Goal: Communication & Community: Answer question/provide support

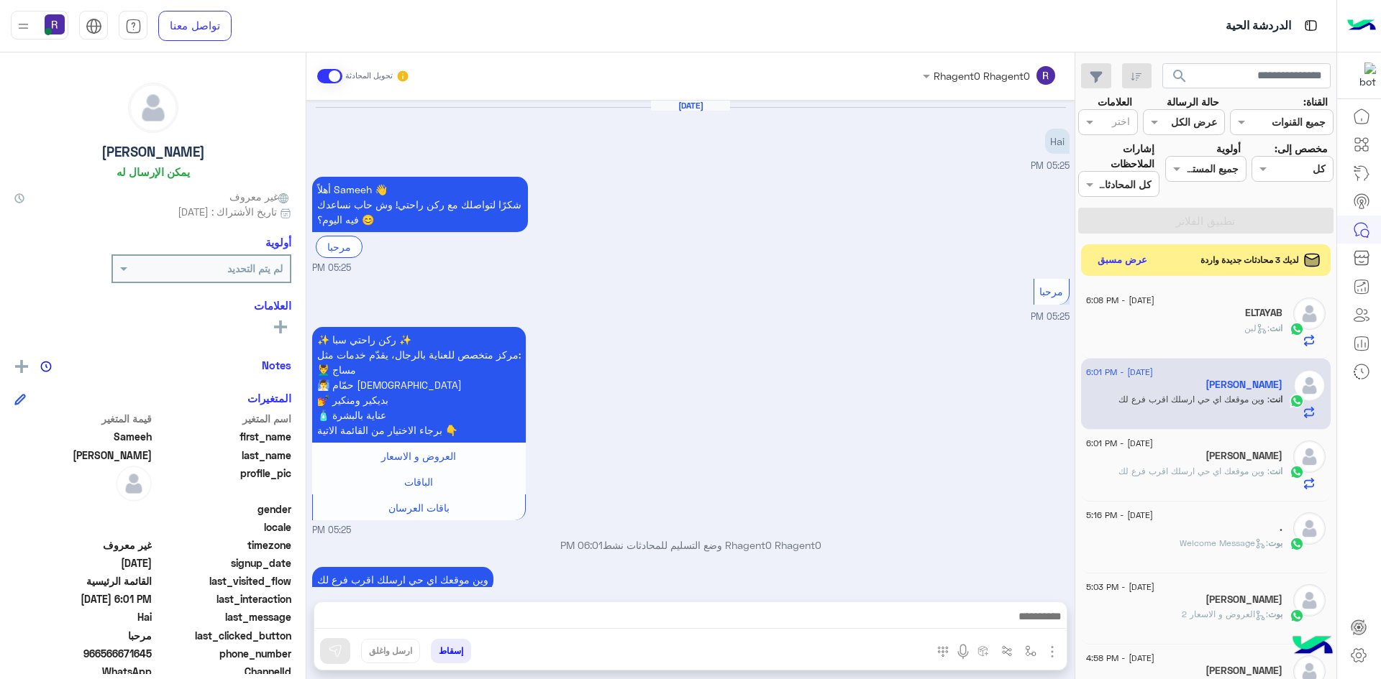
click at [1104, 260] on button "عرض مسبق" at bounding box center [1122, 260] width 62 height 21
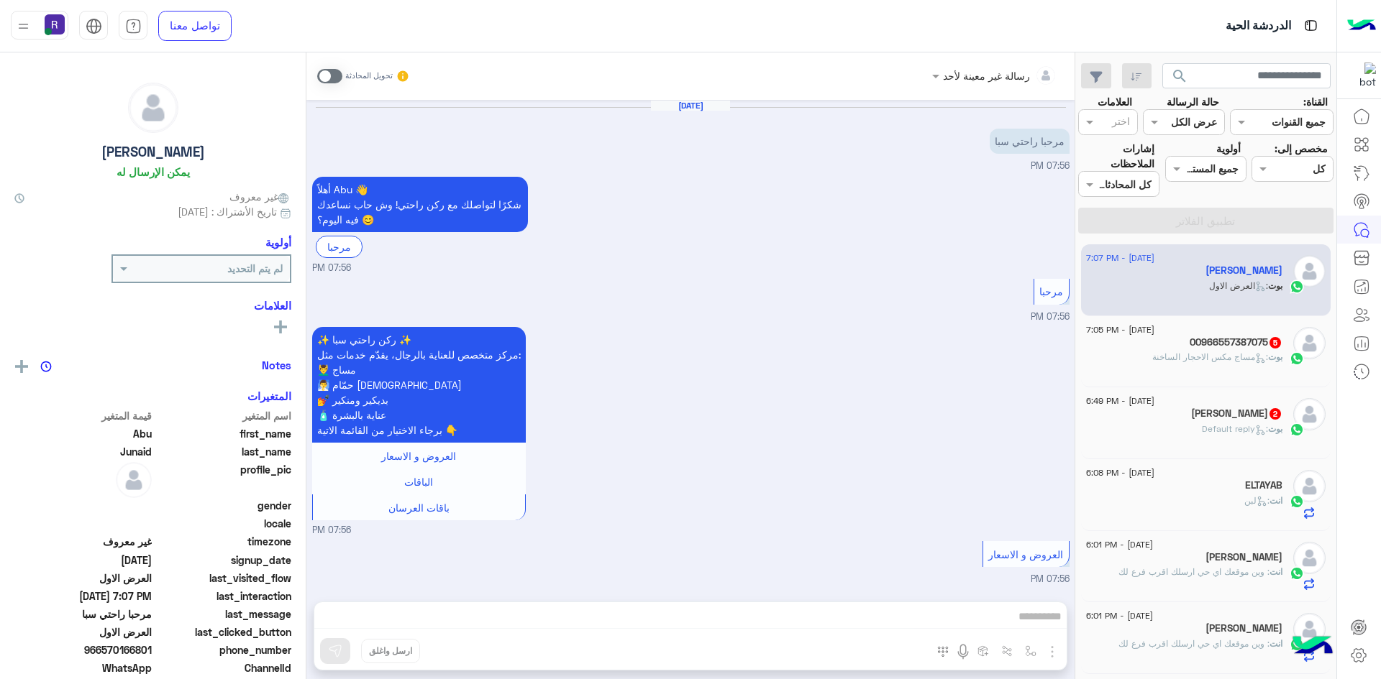
scroll to position [1493, 0]
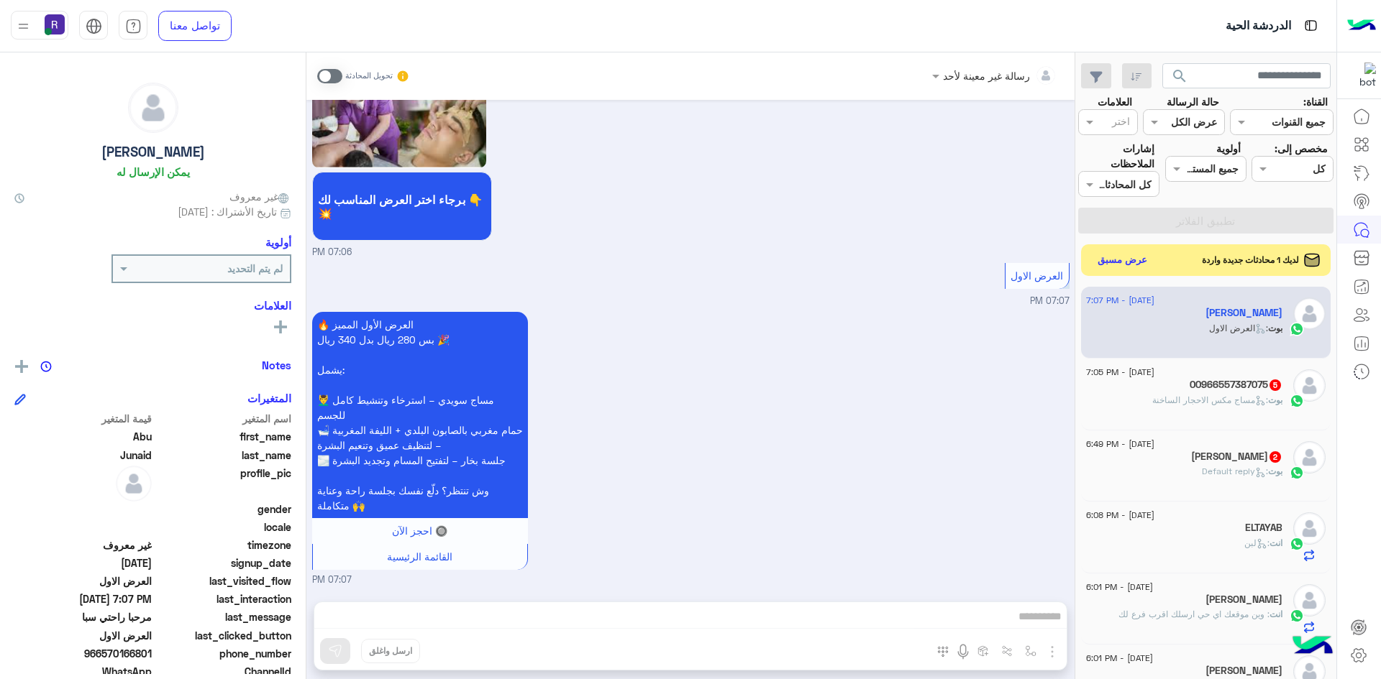
click at [1207, 472] on span ": Default reply" at bounding box center [1234, 471] width 66 height 11
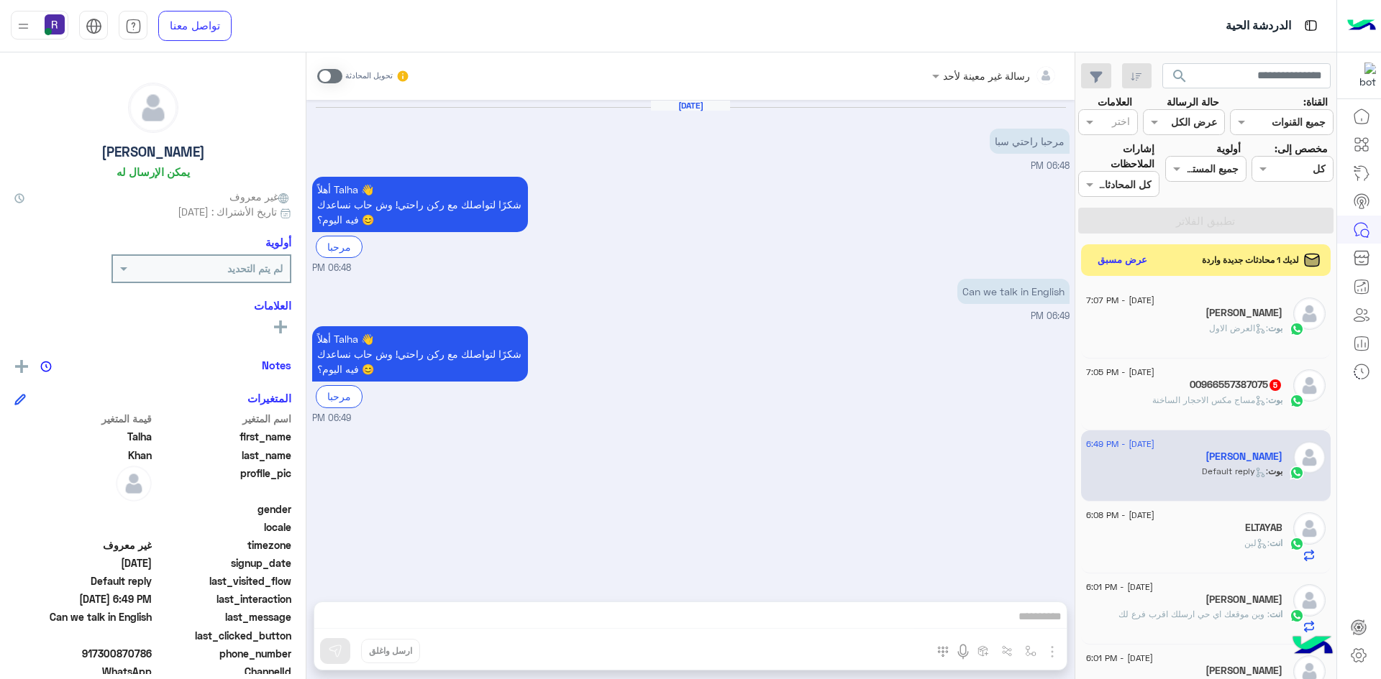
click at [1224, 385] on h5 "00966557387075 5" at bounding box center [1235, 385] width 93 height 12
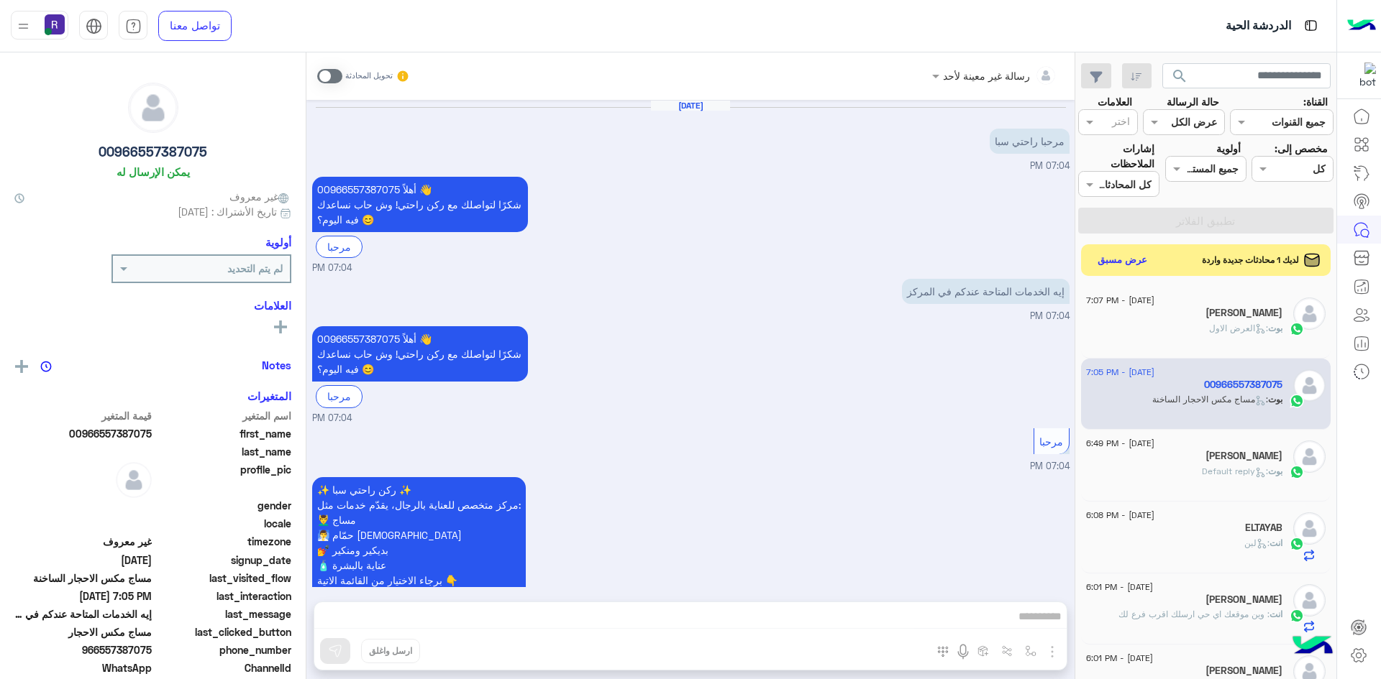
scroll to position [583, 0]
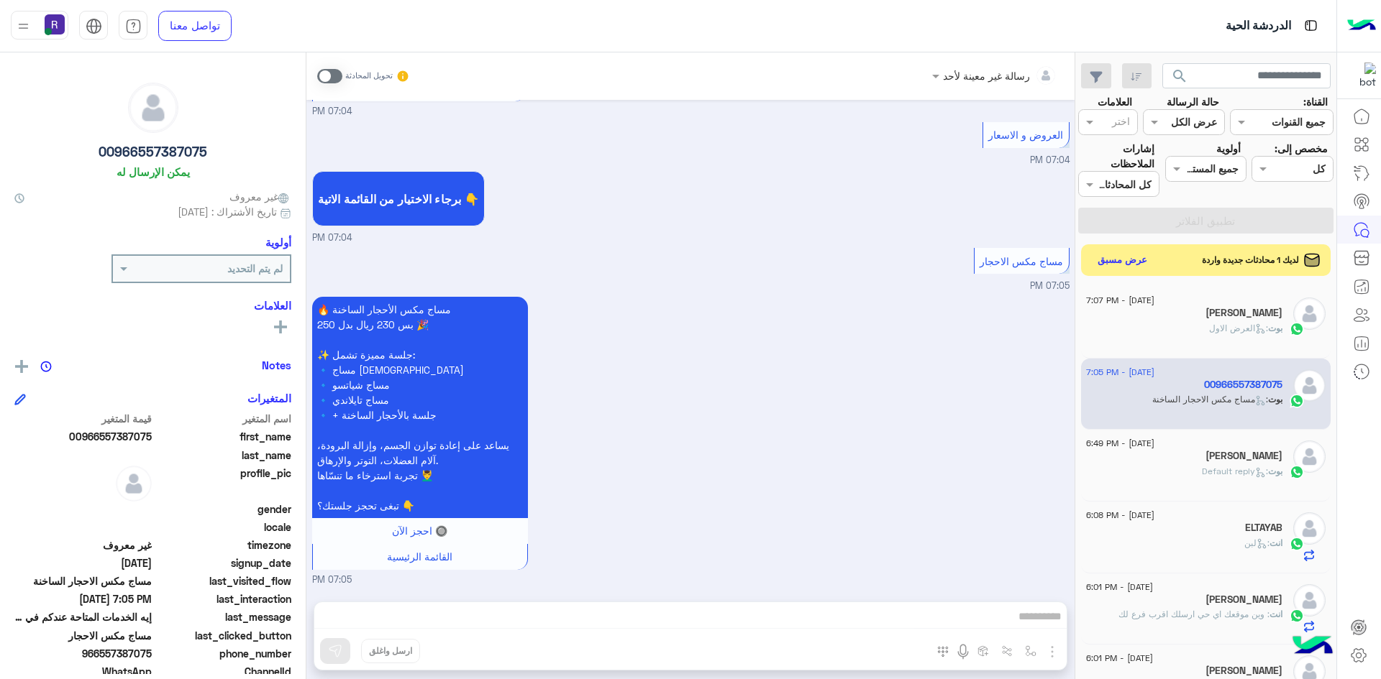
click at [337, 77] on span at bounding box center [329, 76] width 25 height 14
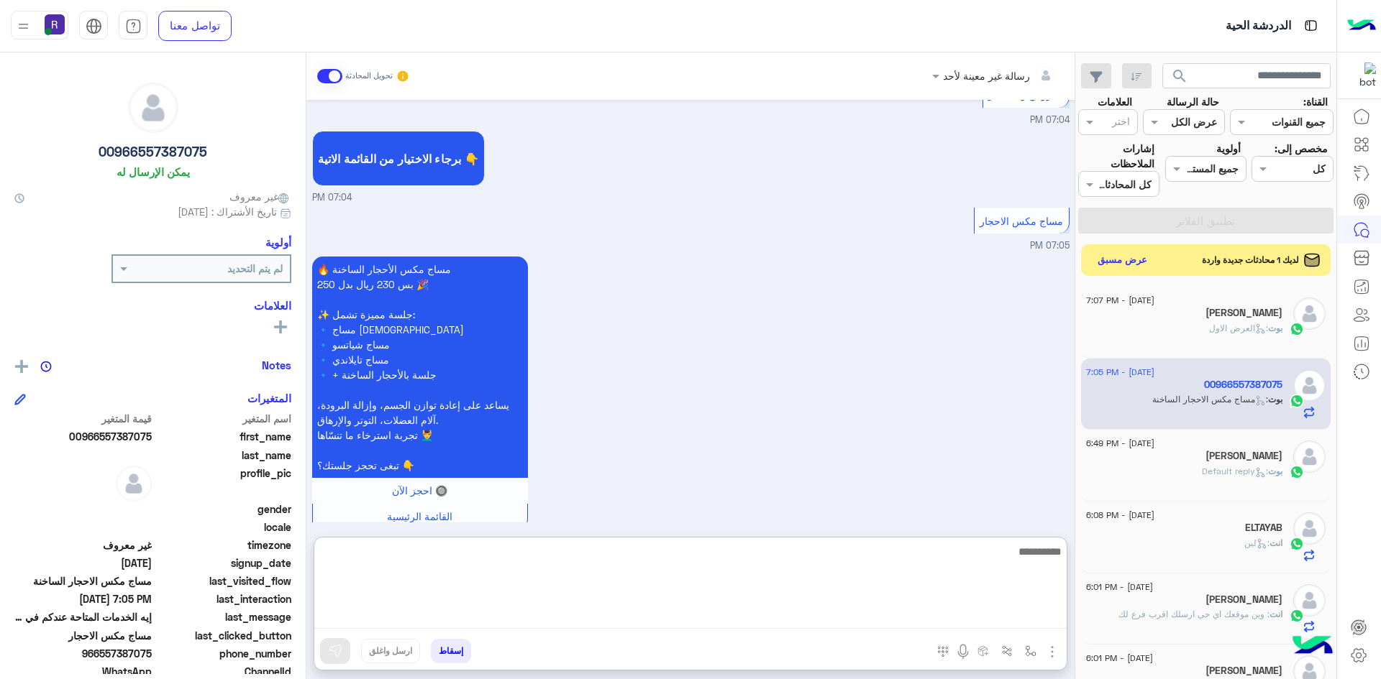
paste textarea "**********"
type textarea "**********"
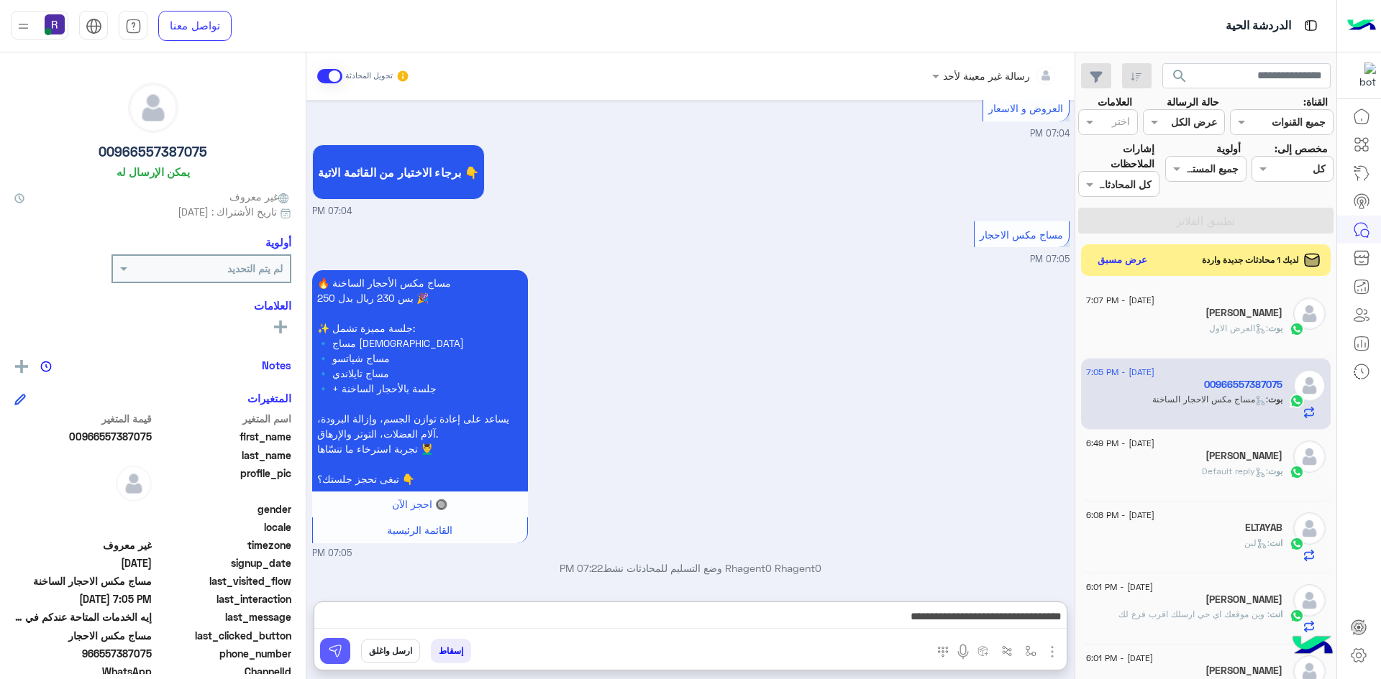
click at [335, 654] on img at bounding box center [335, 651] width 14 height 14
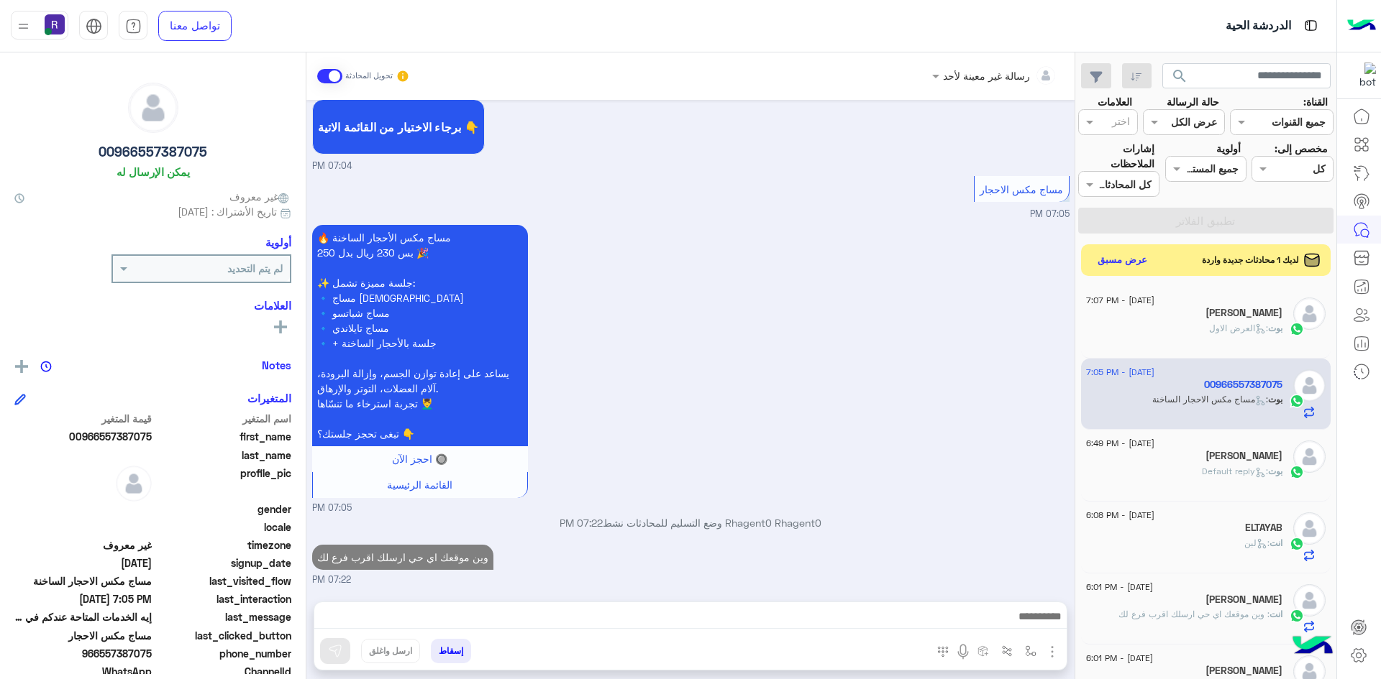
scroll to position [655, 0]
click at [1123, 254] on button "عرض مسبق" at bounding box center [1121, 259] width 60 height 19
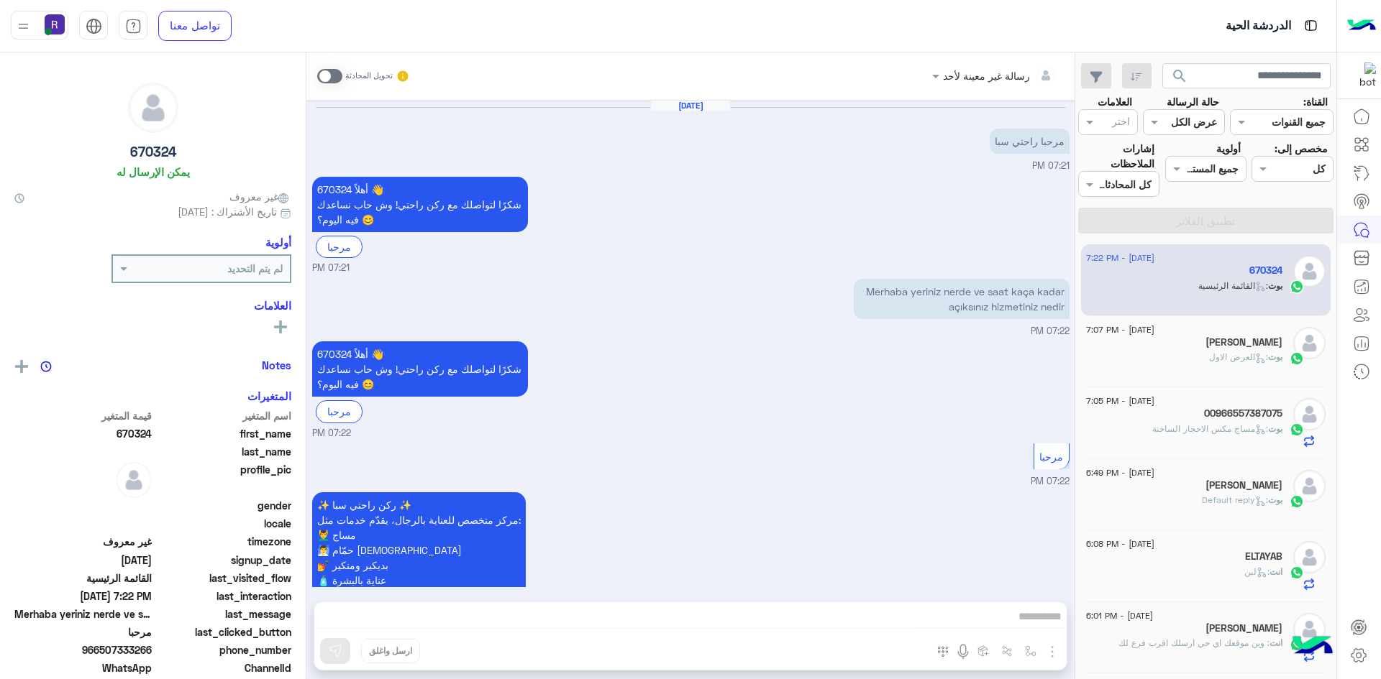
scroll to position [116, 0]
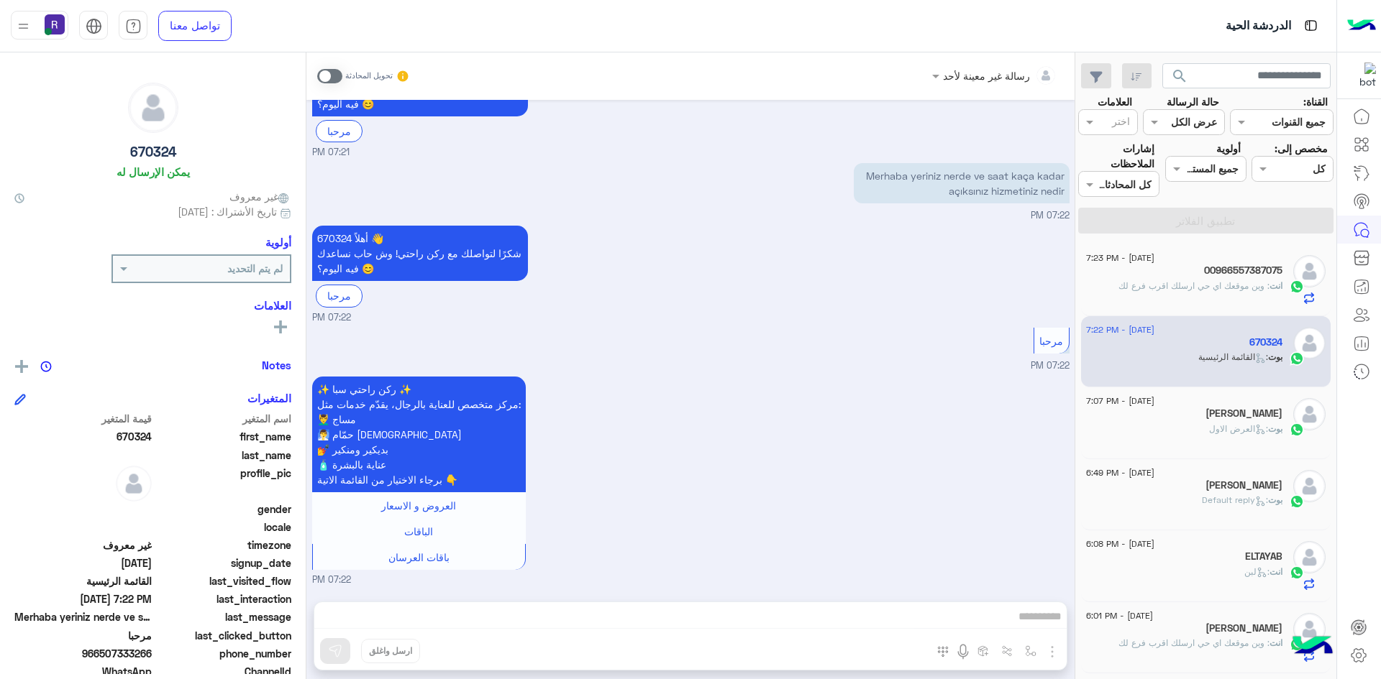
click at [1207, 406] on div "[DATE] - 7:07 PM" at bounding box center [1184, 402] width 196 height 9
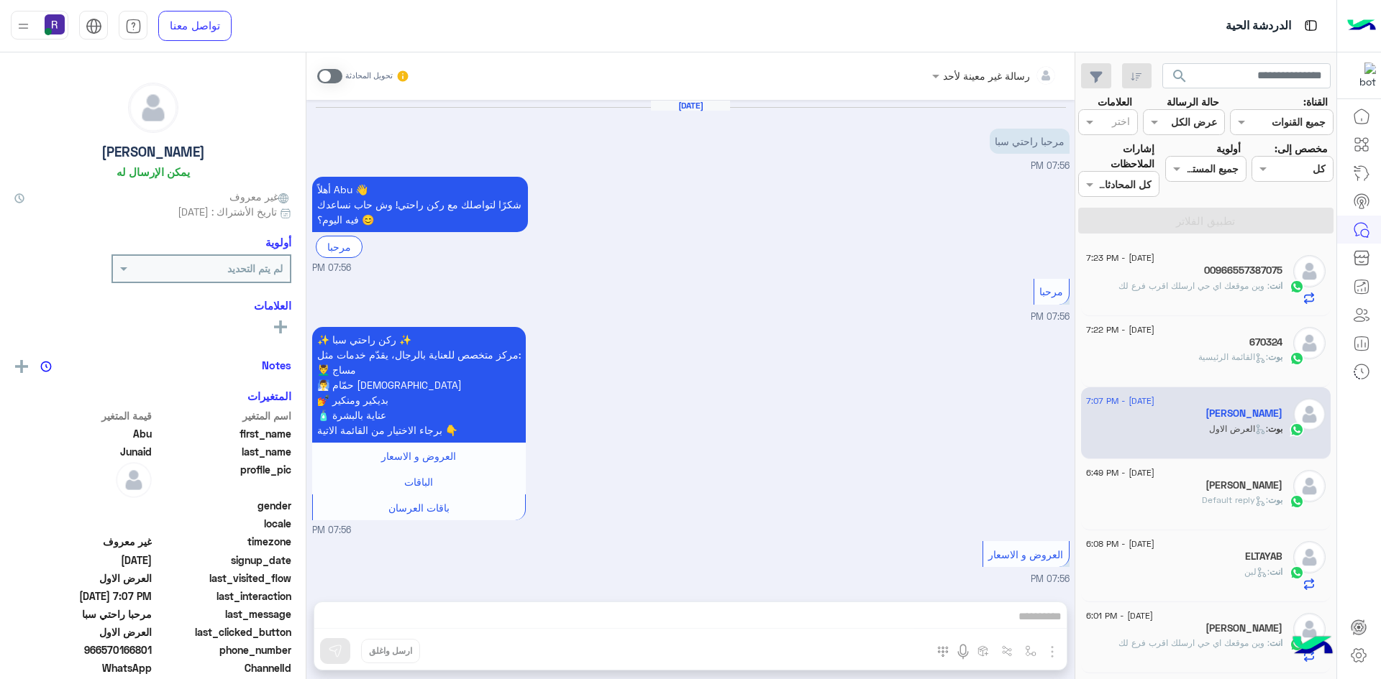
scroll to position [1493, 0]
